Goal: Task Accomplishment & Management: Manage account settings

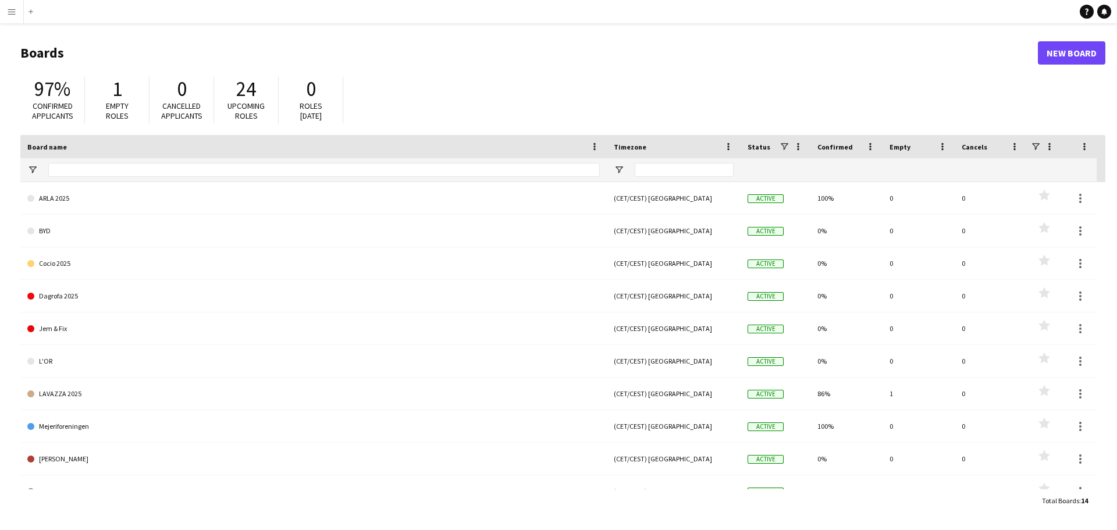
click at [21, 12] on button "Menu" at bounding box center [11, 11] width 23 height 23
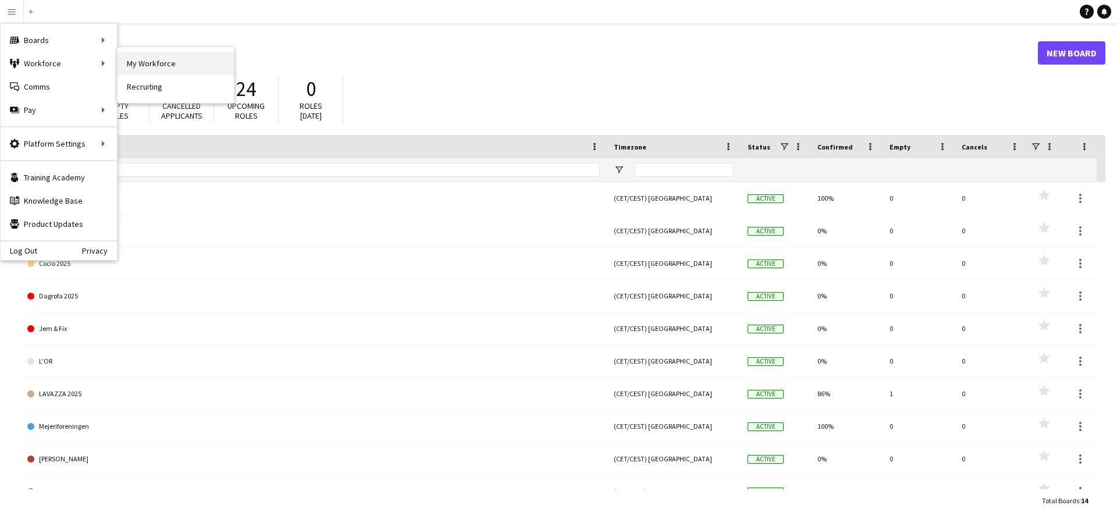
click at [182, 70] on link "My Workforce" at bounding box center [176, 63] width 116 height 23
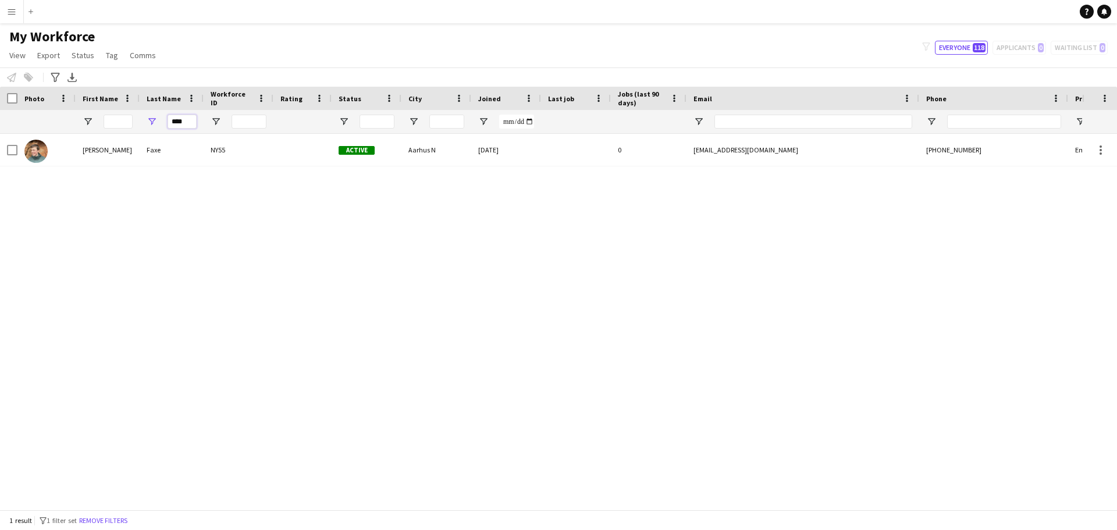
click at [185, 118] on input "****" at bounding box center [182, 122] width 29 height 14
type input "*"
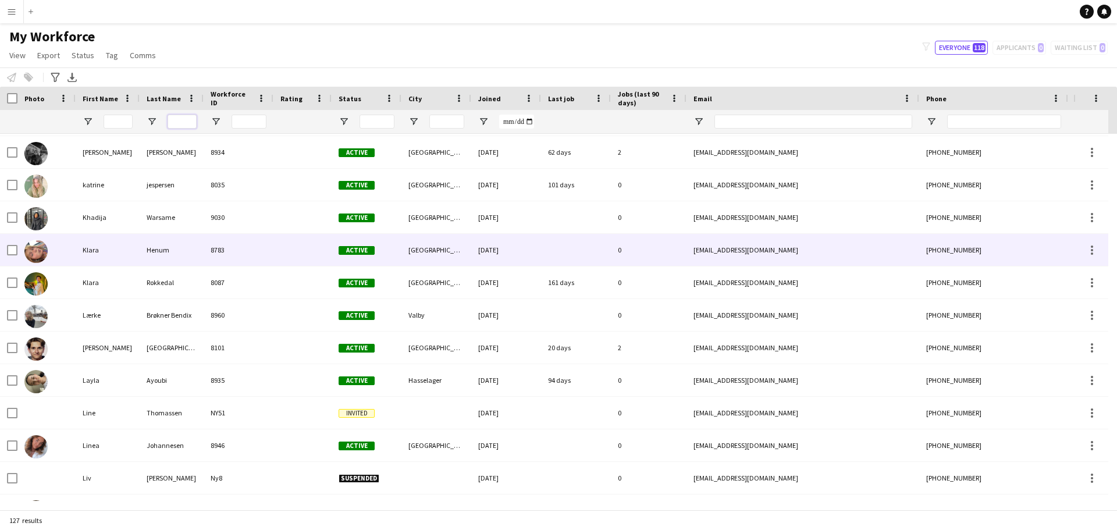
scroll to position [1804, 0]
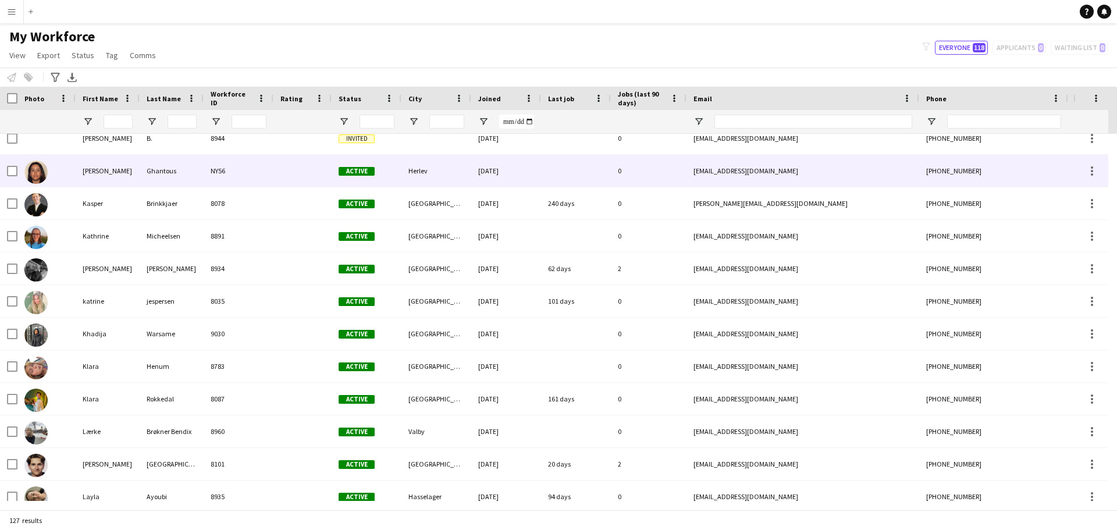
click at [134, 183] on div "[PERSON_NAME]" at bounding box center [108, 171] width 64 height 32
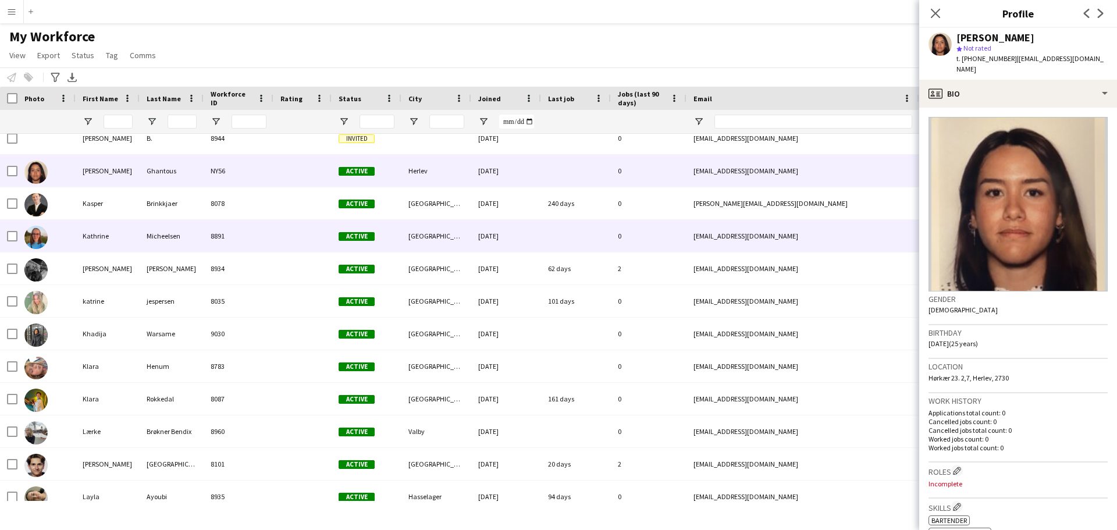
scroll to position [1629, 0]
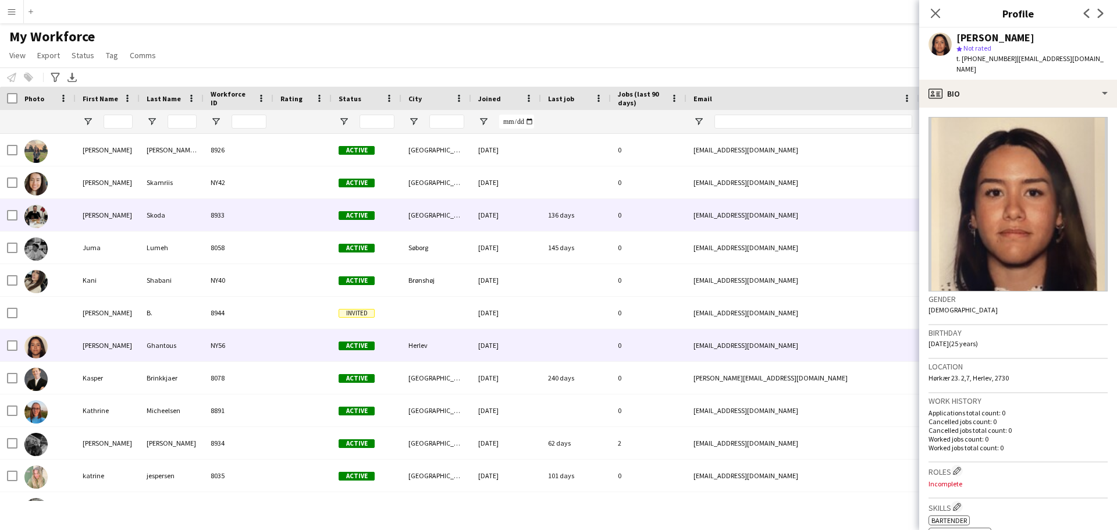
click at [182, 201] on div "Skoda" at bounding box center [172, 215] width 64 height 32
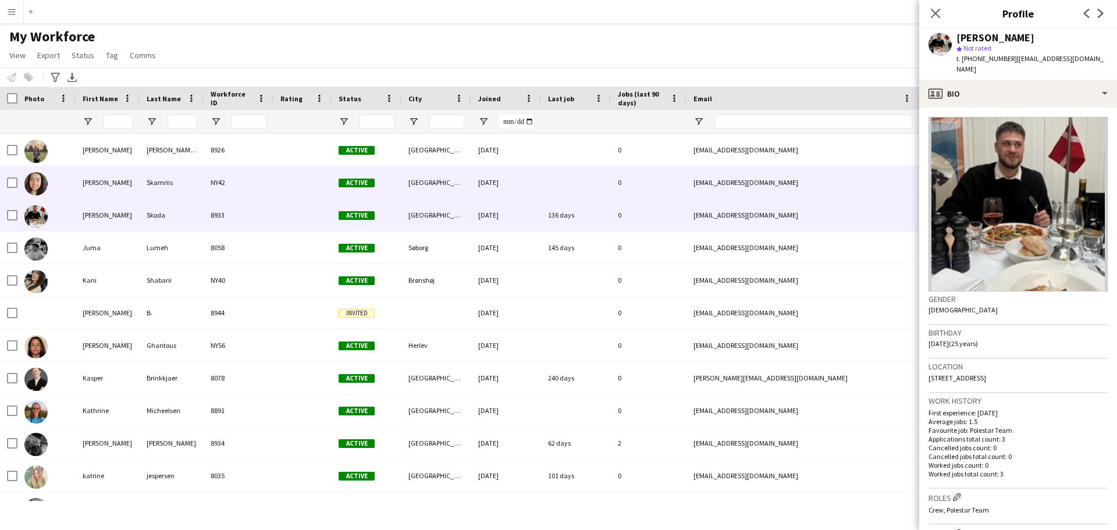
click at [257, 170] on div "NY42" at bounding box center [239, 182] width 70 height 32
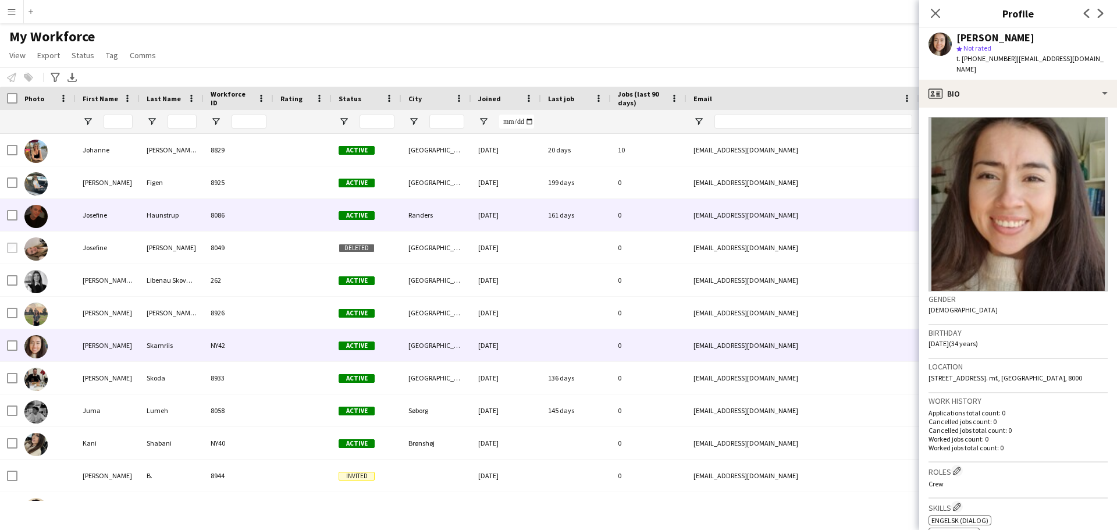
scroll to position [1455, 0]
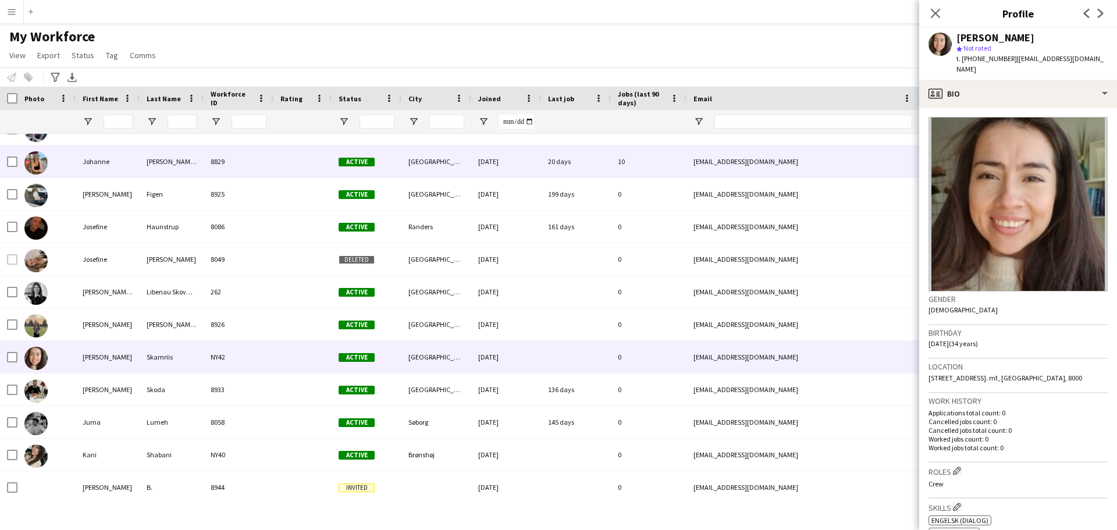
click at [257, 166] on div "8829" at bounding box center [239, 161] width 70 height 32
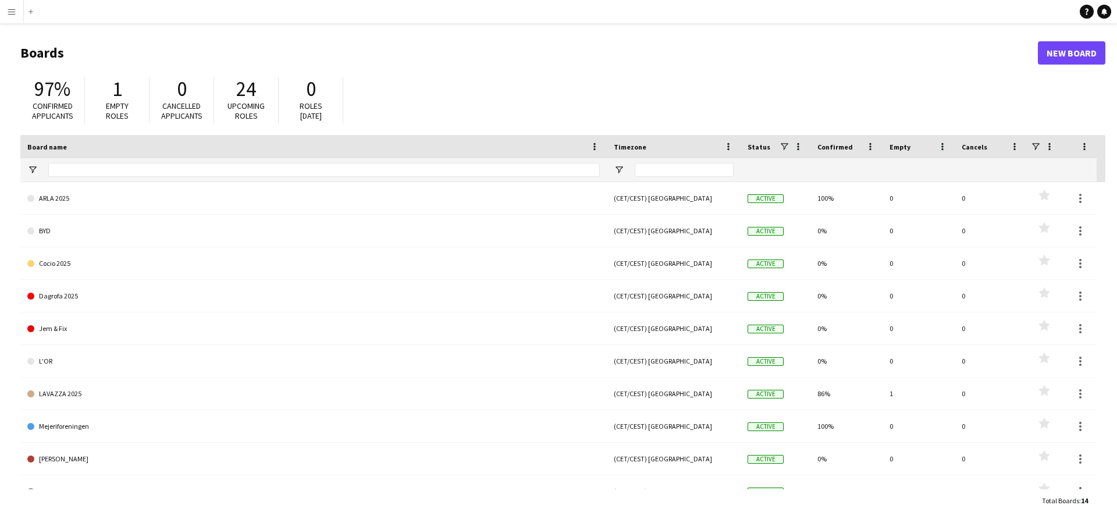
click at [19, 7] on button "Menu" at bounding box center [11, 11] width 23 height 23
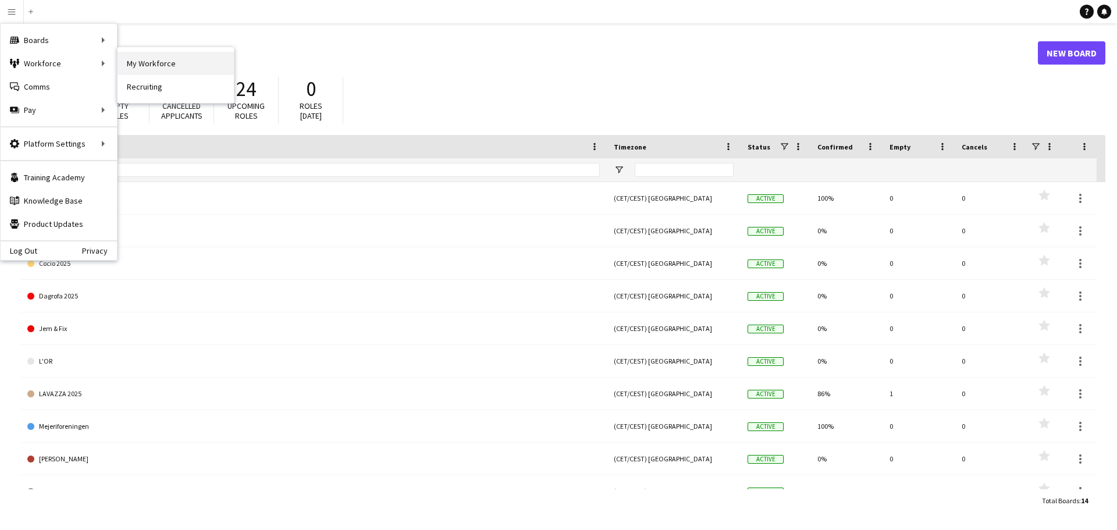
click at [142, 68] on link "My Workforce" at bounding box center [176, 63] width 116 height 23
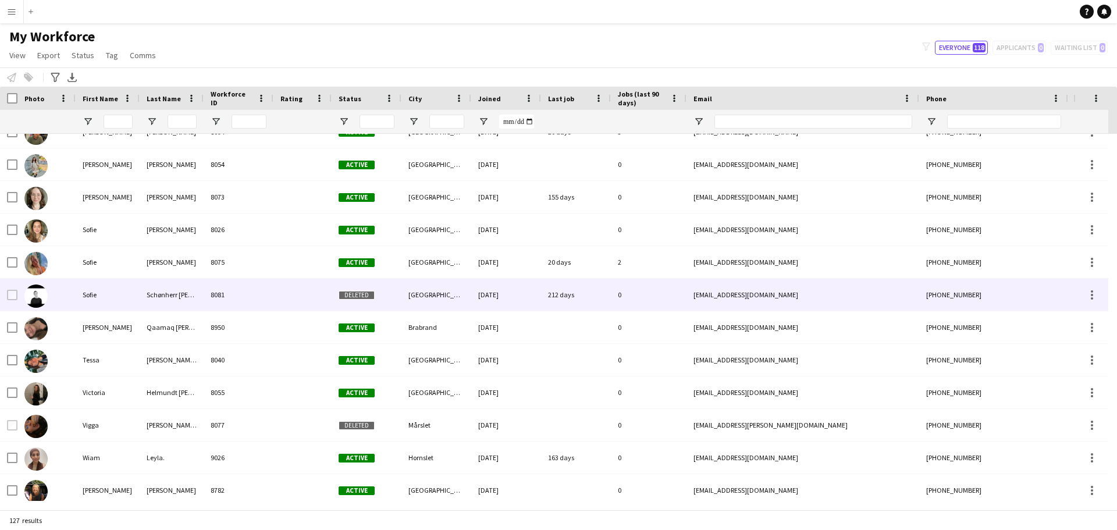
scroll to position [3771, 0]
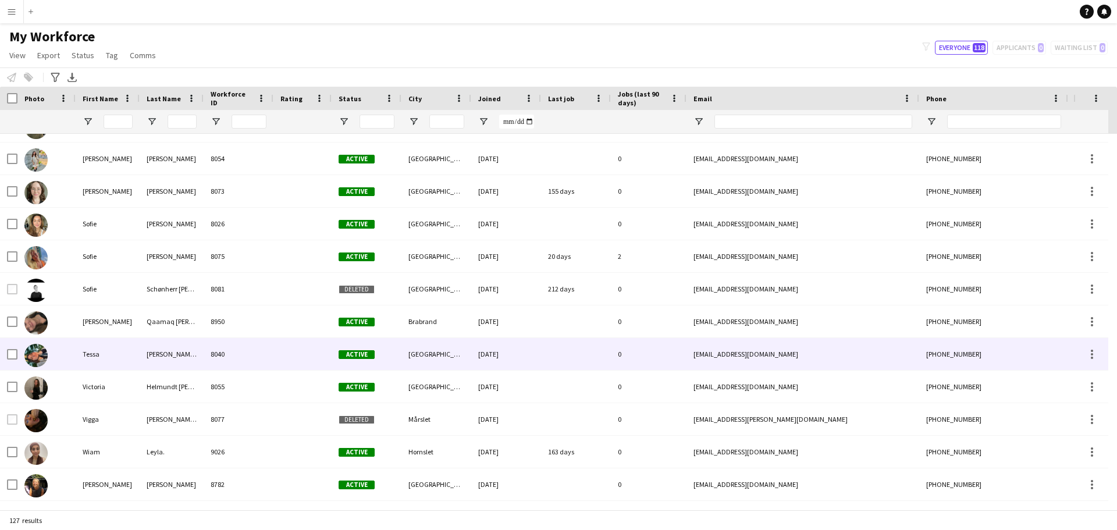
click at [123, 344] on div "Tessa" at bounding box center [108, 354] width 64 height 32
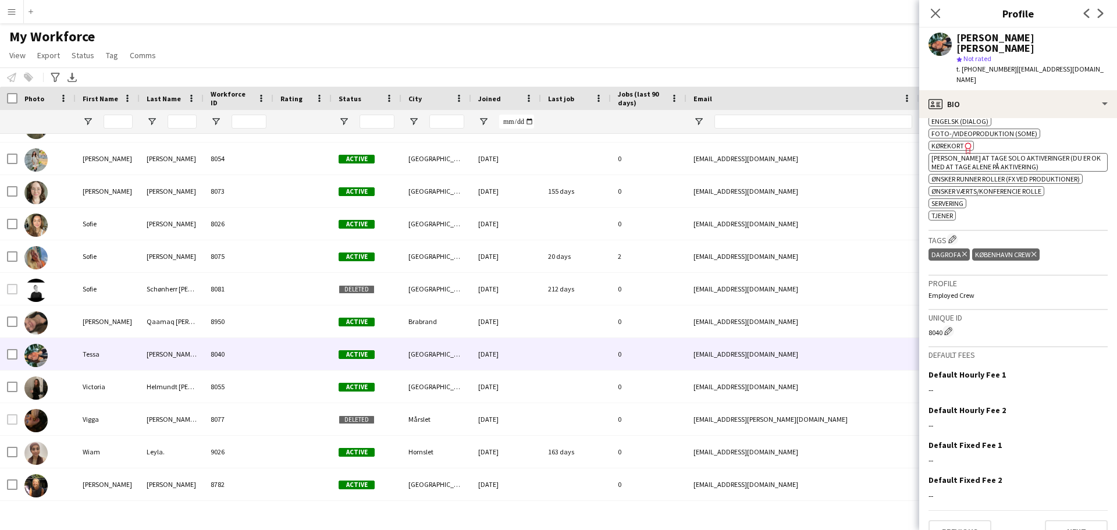
scroll to position [453, 0]
click at [938, 12] on icon "Close pop-in" at bounding box center [935, 13] width 11 height 11
